Goal: Check status: Check status

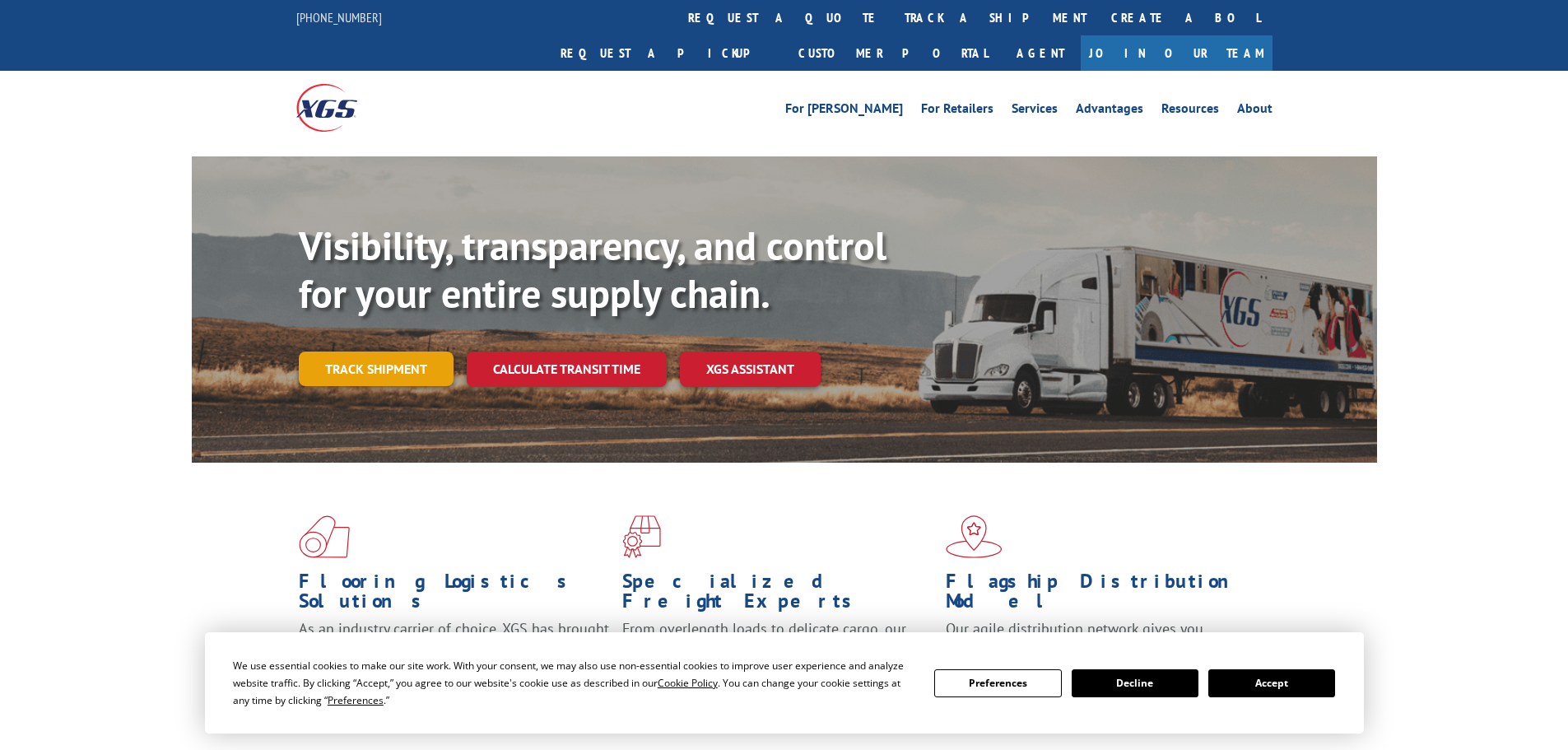
click at [361, 352] on link "Track shipment" at bounding box center [376, 368] width 155 height 34
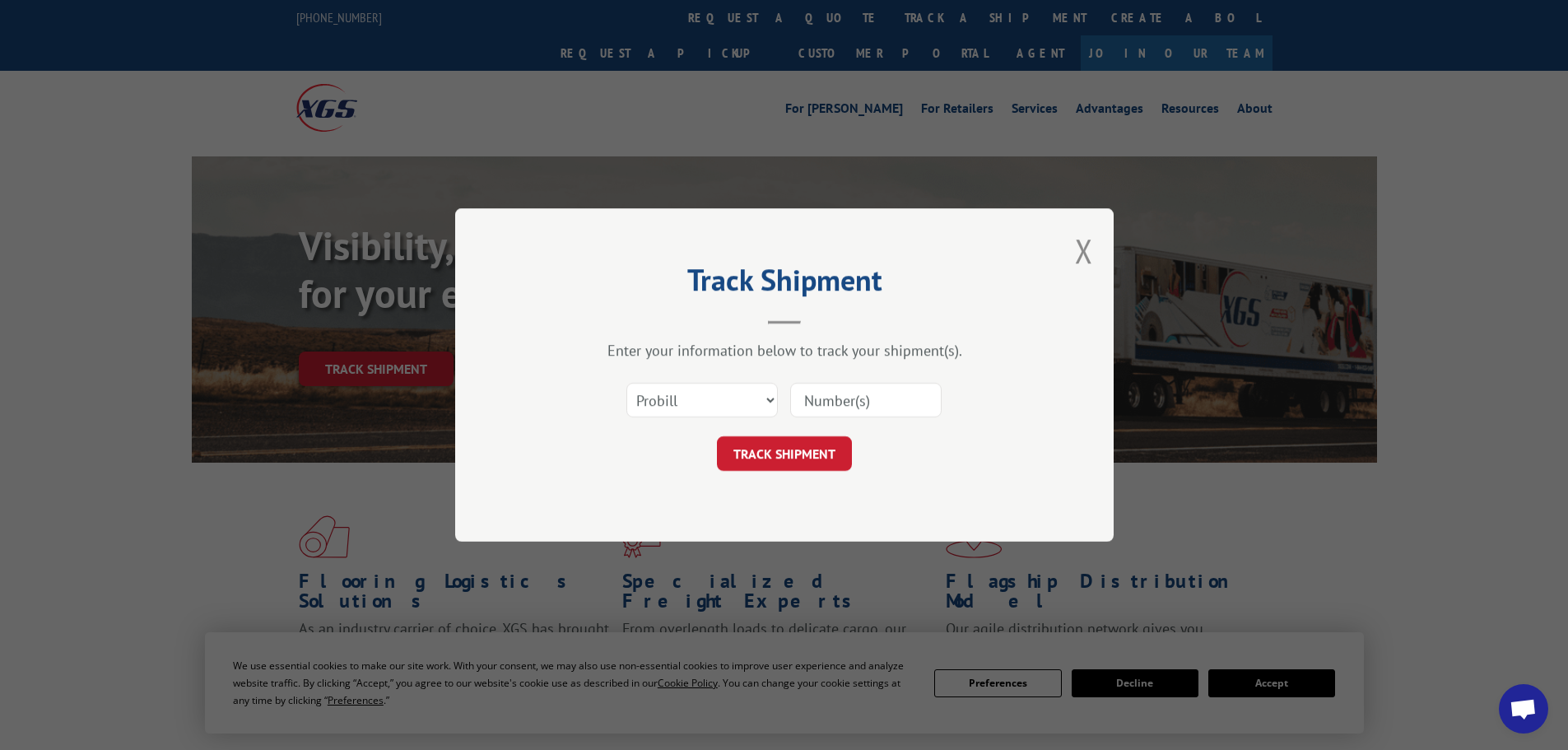
click at [887, 405] on input at bounding box center [865, 399] width 151 height 34
paste input "407496-01"
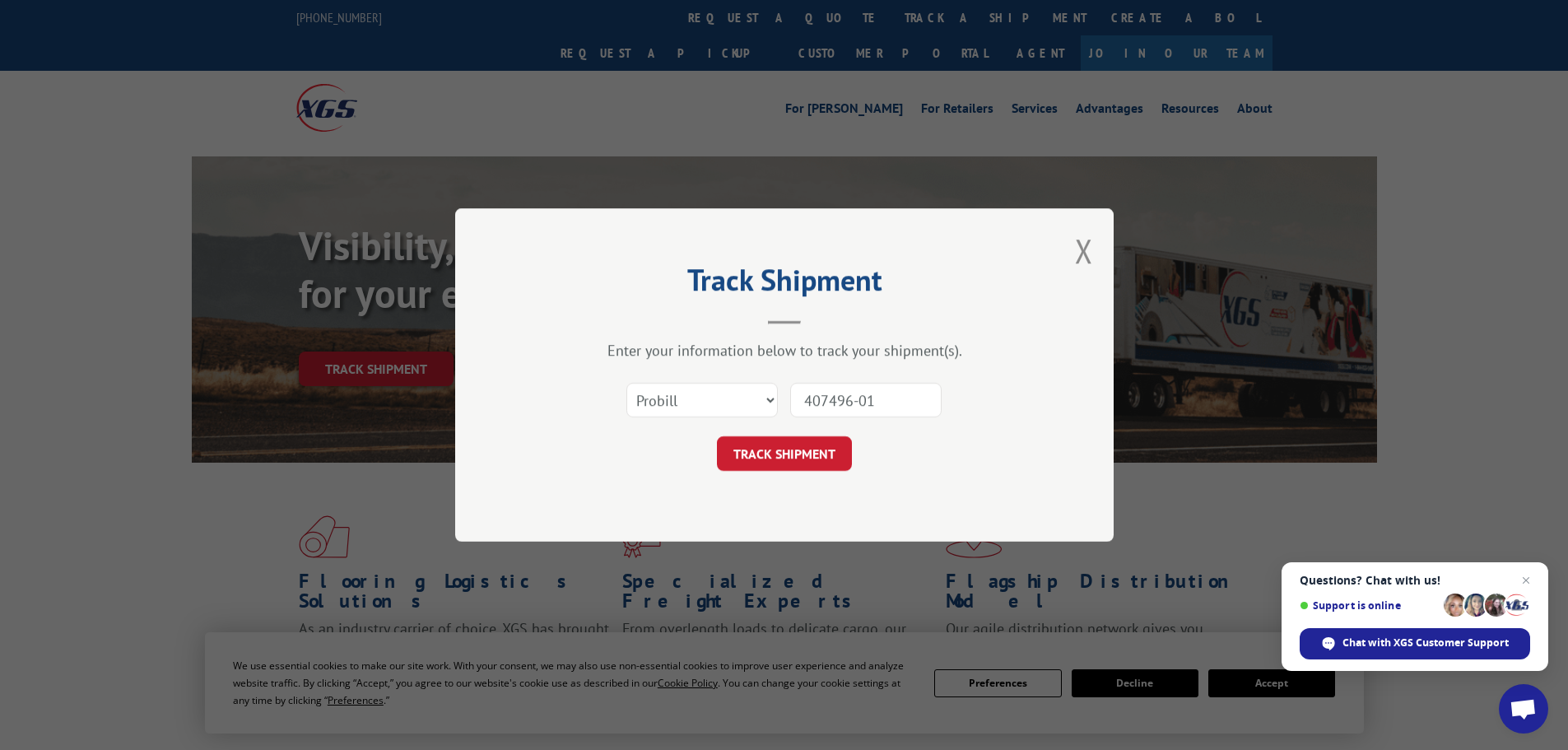
type input "407496-01"
click at [713, 394] on select "Select category... Probill BOL PO" at bounding box center [702, 399] width 151 height 34
select select "bol"
click at [627, 383] on select "Select category... Probill BOL PO" at bounding box center [702, 399] width 151 height 34
click at [790, 448] on button "TRACK SHIPMENT" at bounding box center [784, 453] width 135 height 34
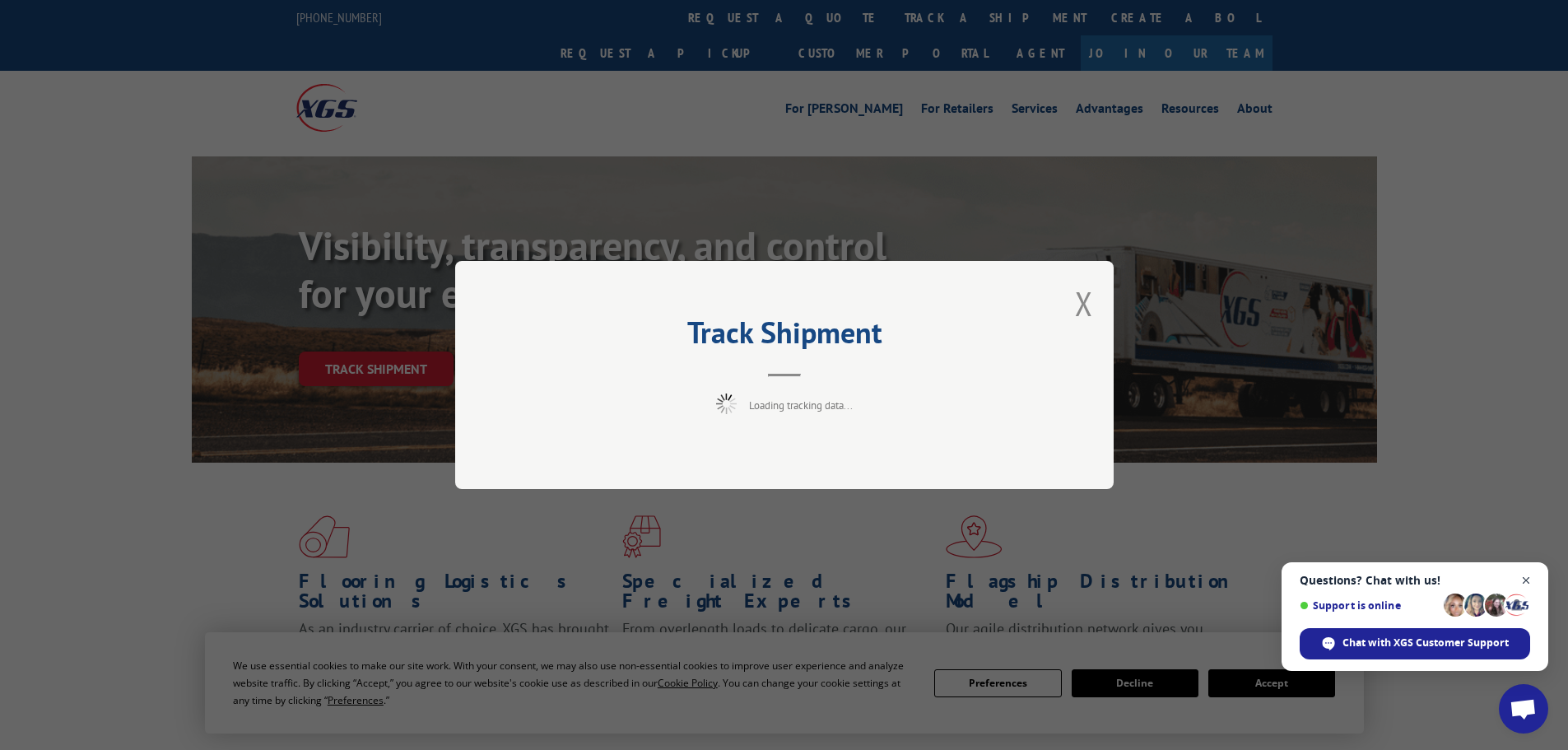
click at [1523, 573] on span "Close chat" at bounding box center [1526, 580] width 20 height 20
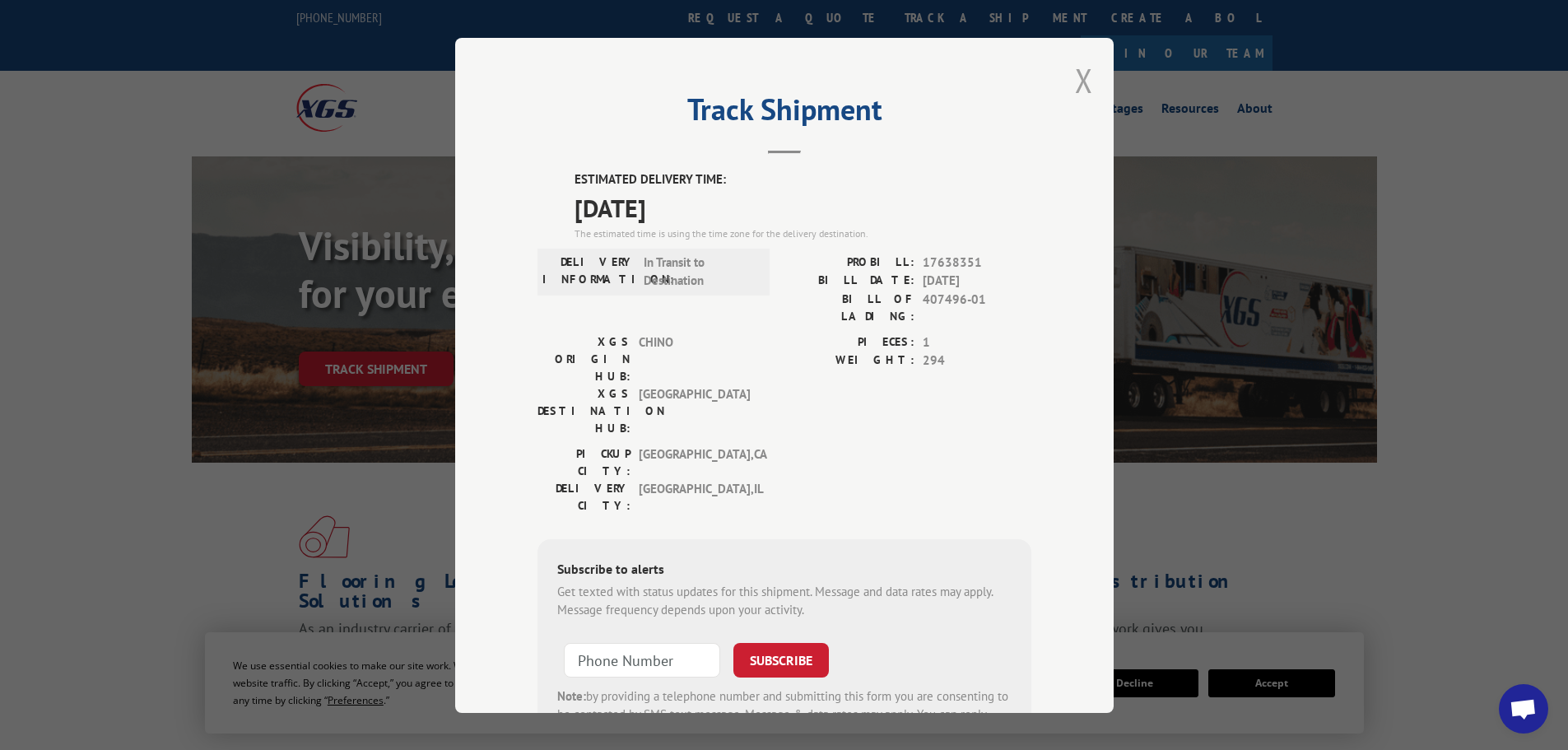
click at [1075, 72] on button "Close modal" at bounding box center [1084, 80] width 19 height 44
